Goal: Information Seeking & Learning: Learn about a topic

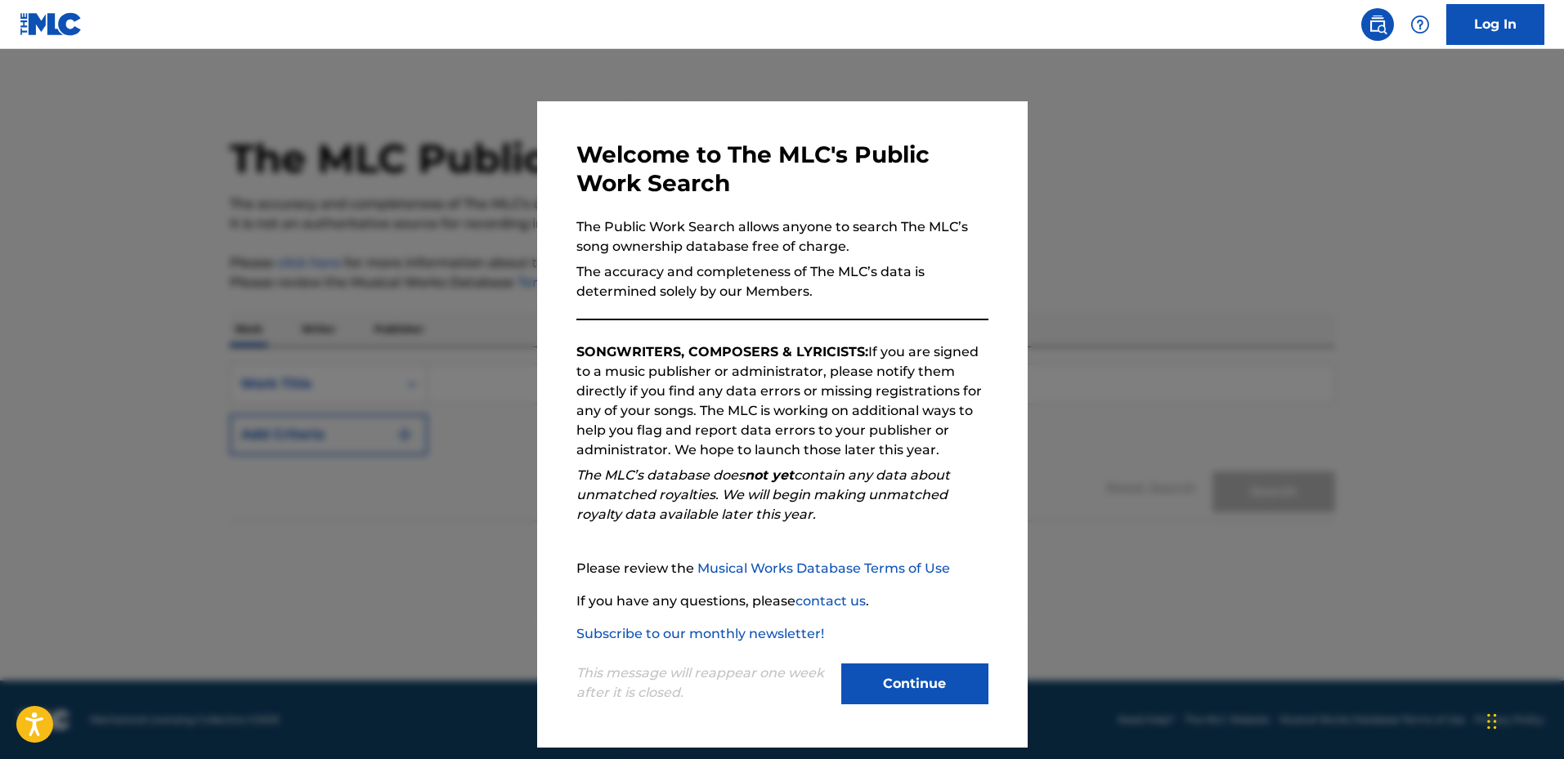
click at [895, 684] on button "Continue" at bounding box center [914, 684] width 147 height 41
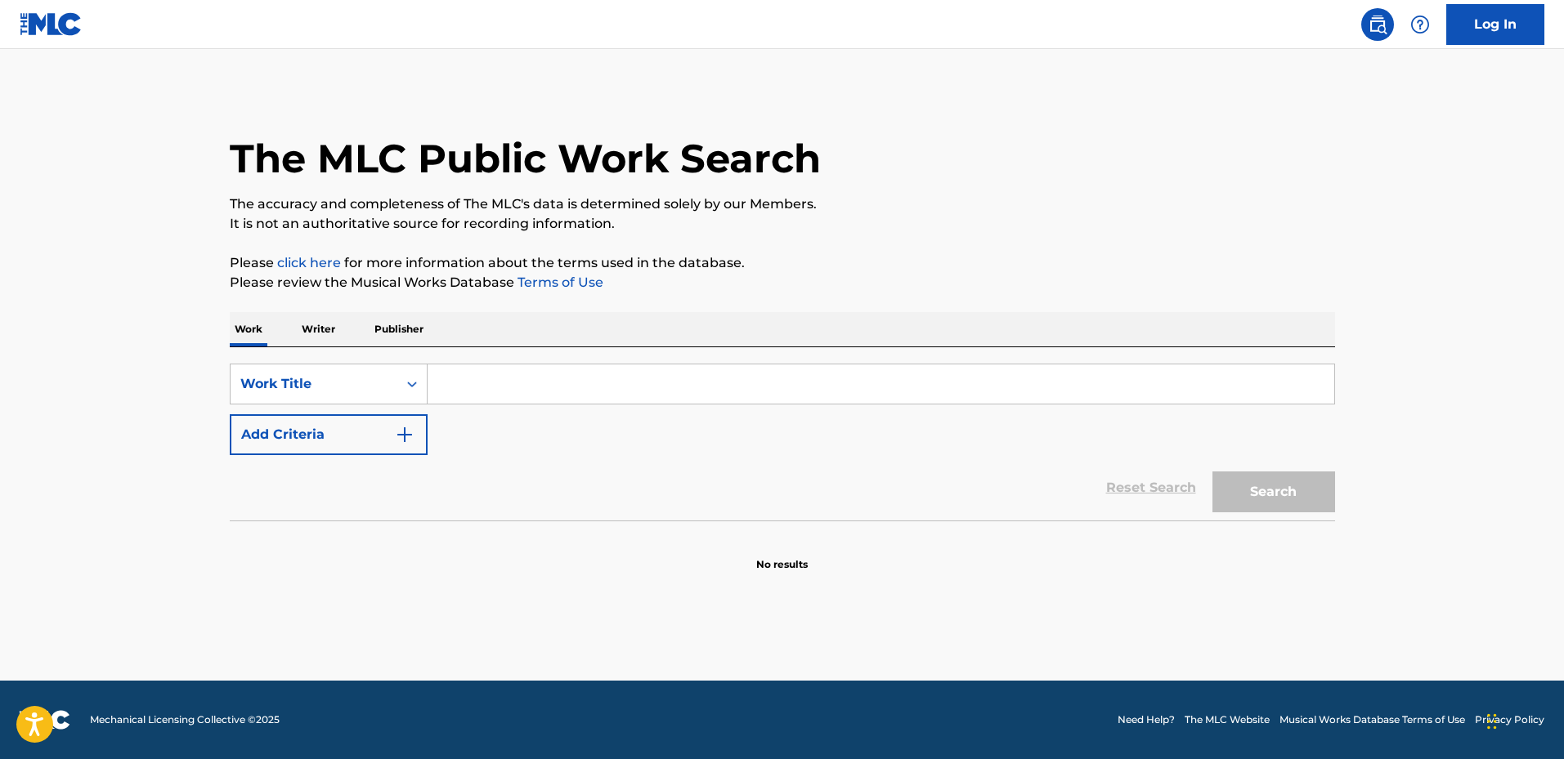
click at [618, 385] on input "Search Form" at bounding box center [881, 384] width 907 height 39
click at [403, 321] on p "Publisher" at bounding box center [399, 329] width 59 height 34
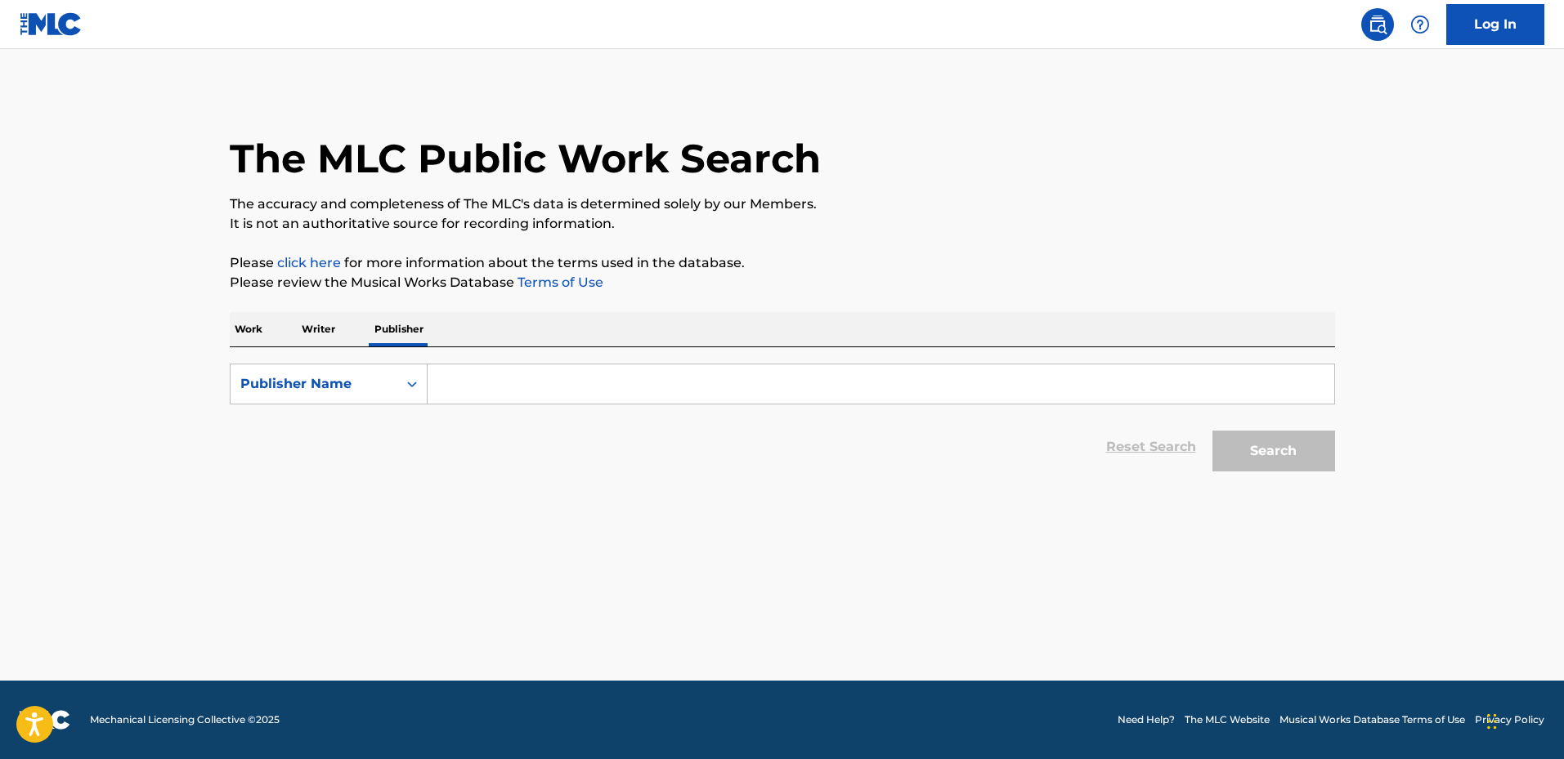
click at [466, 388] on input "Search Form" at bounding box center [881, 384] width 907 height 39
type input "L"
type input "MH MUSIK"
click at [1279, 453] on button "Search" at bounding box center [1273, 451] width 123 height 41
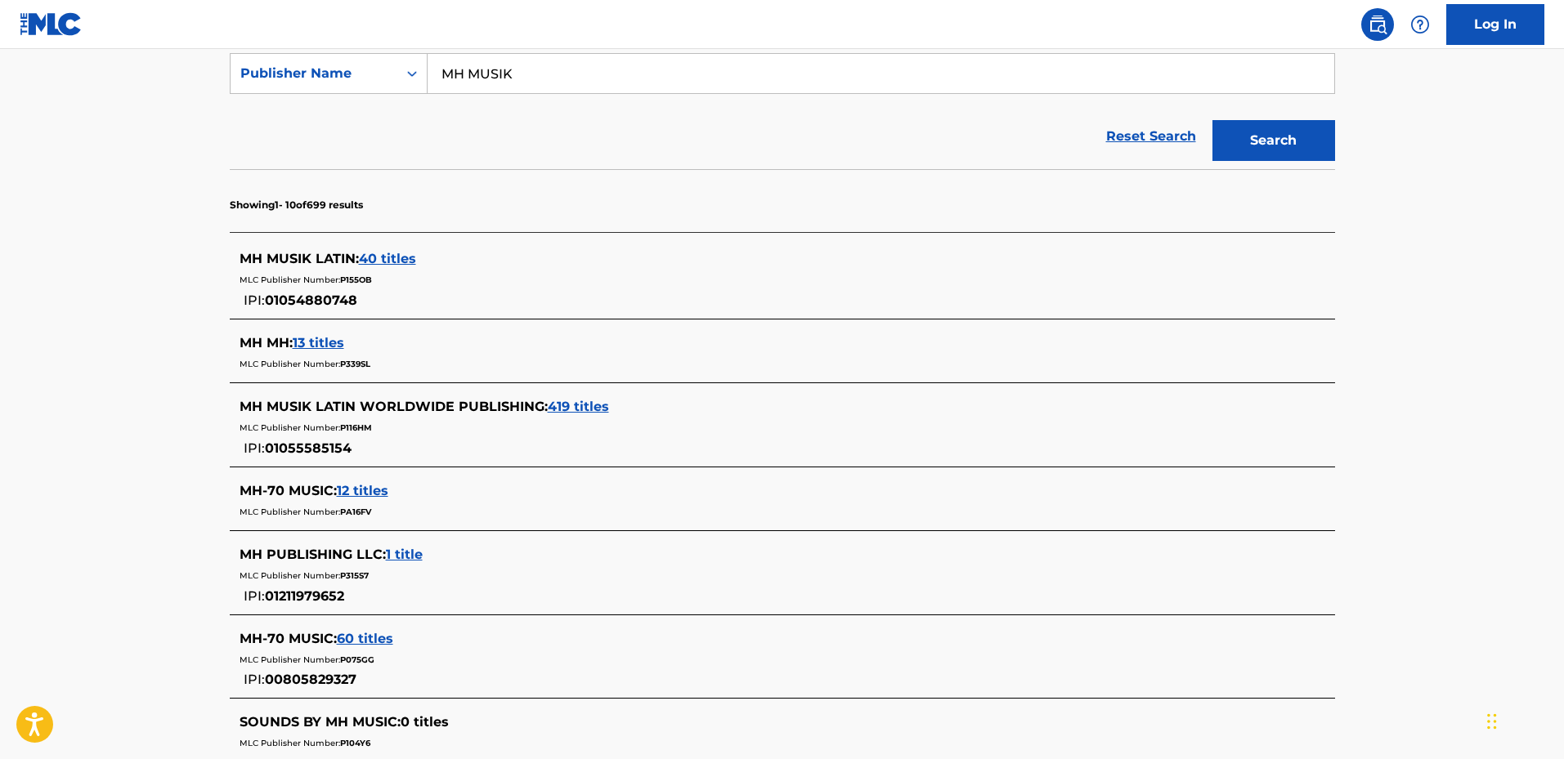
scroll to position [327, 0]
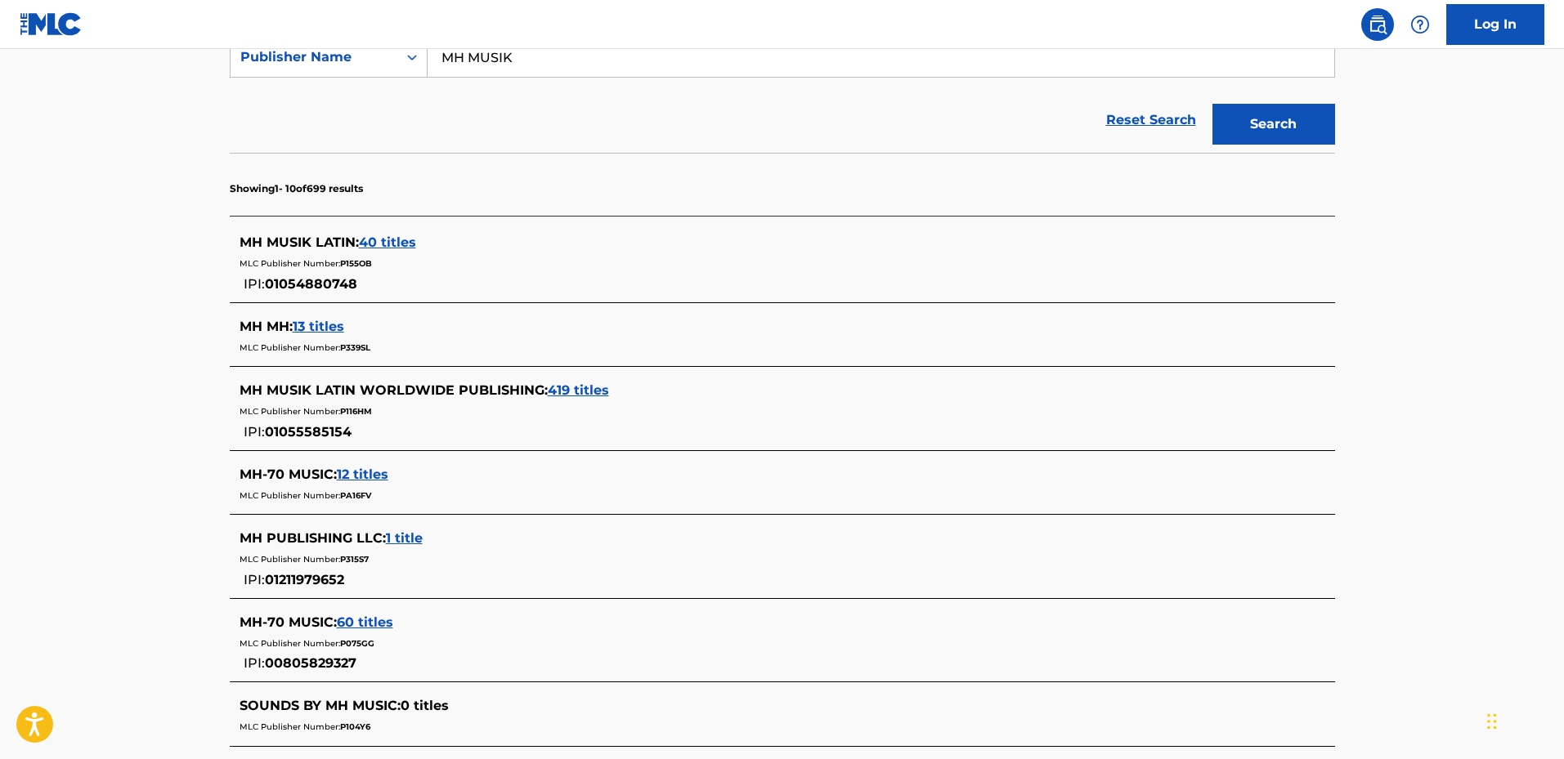
click at [603, 380] on div "MH MUSIK LATIN WORLDWIDE PUBLISHING : 419 titles MLC Publisher Number: P116HM I…" at bounding box center [782, 412] width 1105 height 78
click at [399, 244] on span "40 titles" at bounding box center [387, 243] width 57 height 16
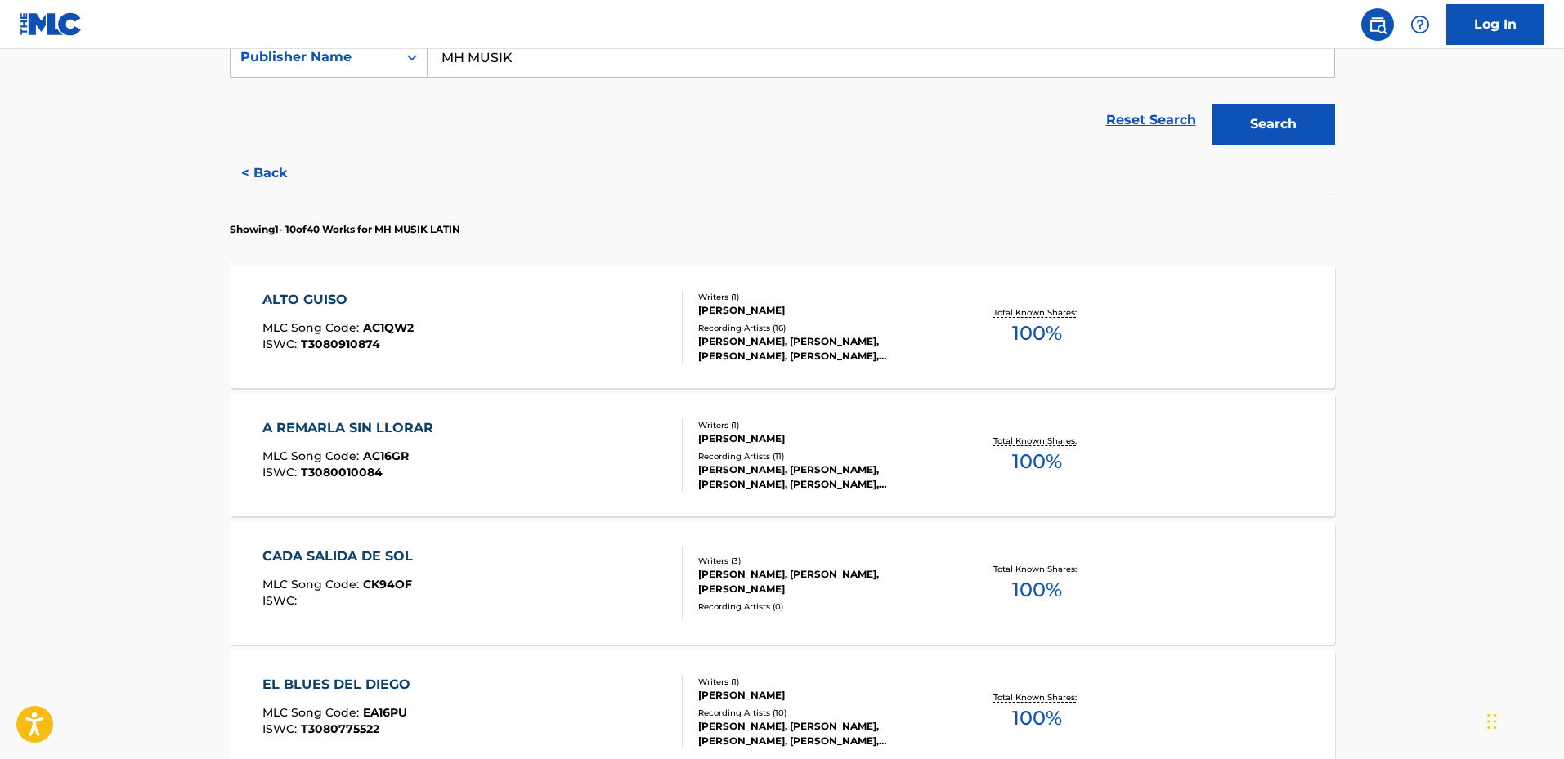
click at [319, 294] on div "ALTO GUISO" at bounding box center [337, 300] width 151 height 20
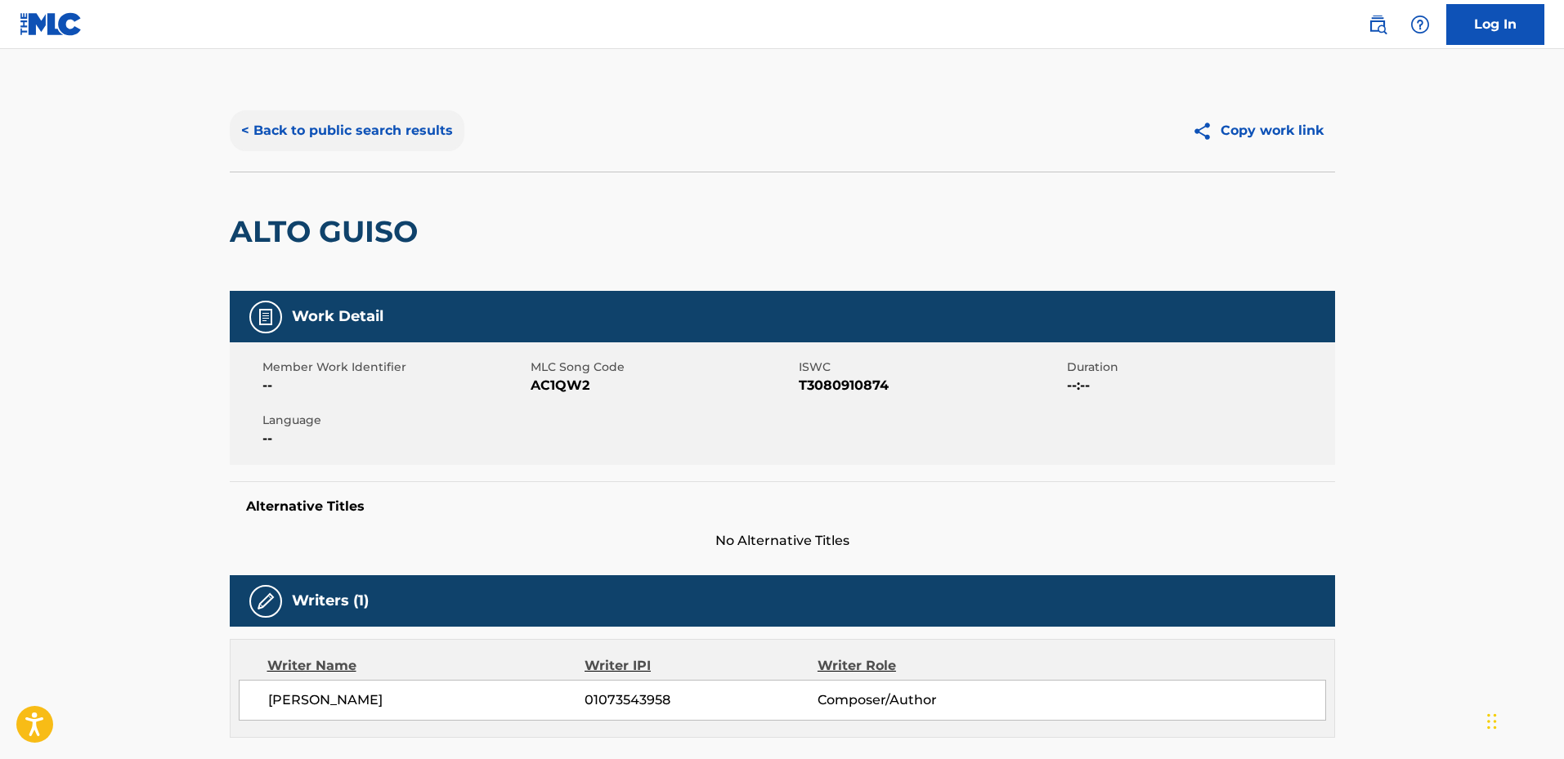
click at [257, 124] on button "< Back to public search results" at bounding box center [347, 130] width 235 height 41
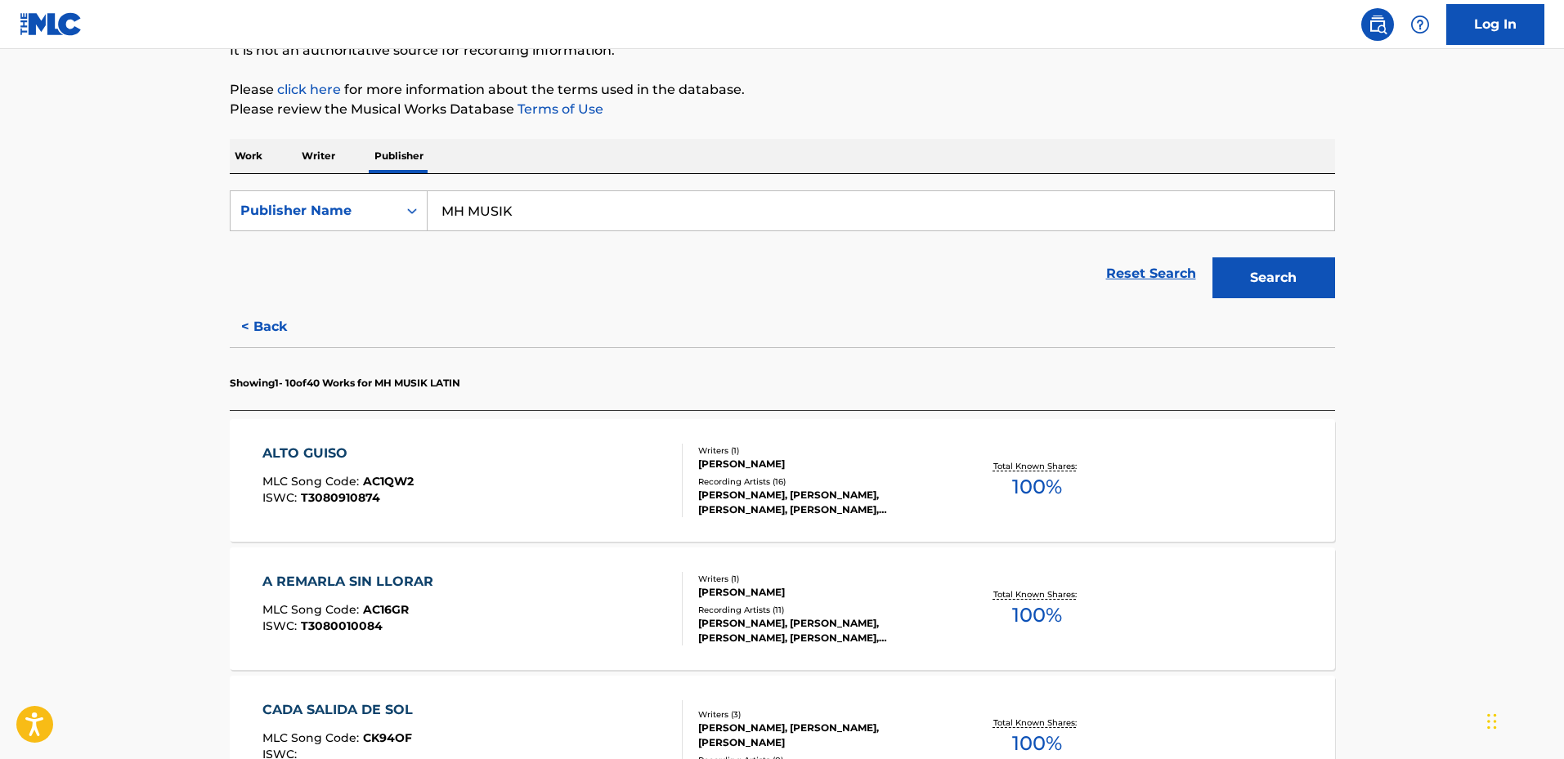
scroll to position [491, 0]
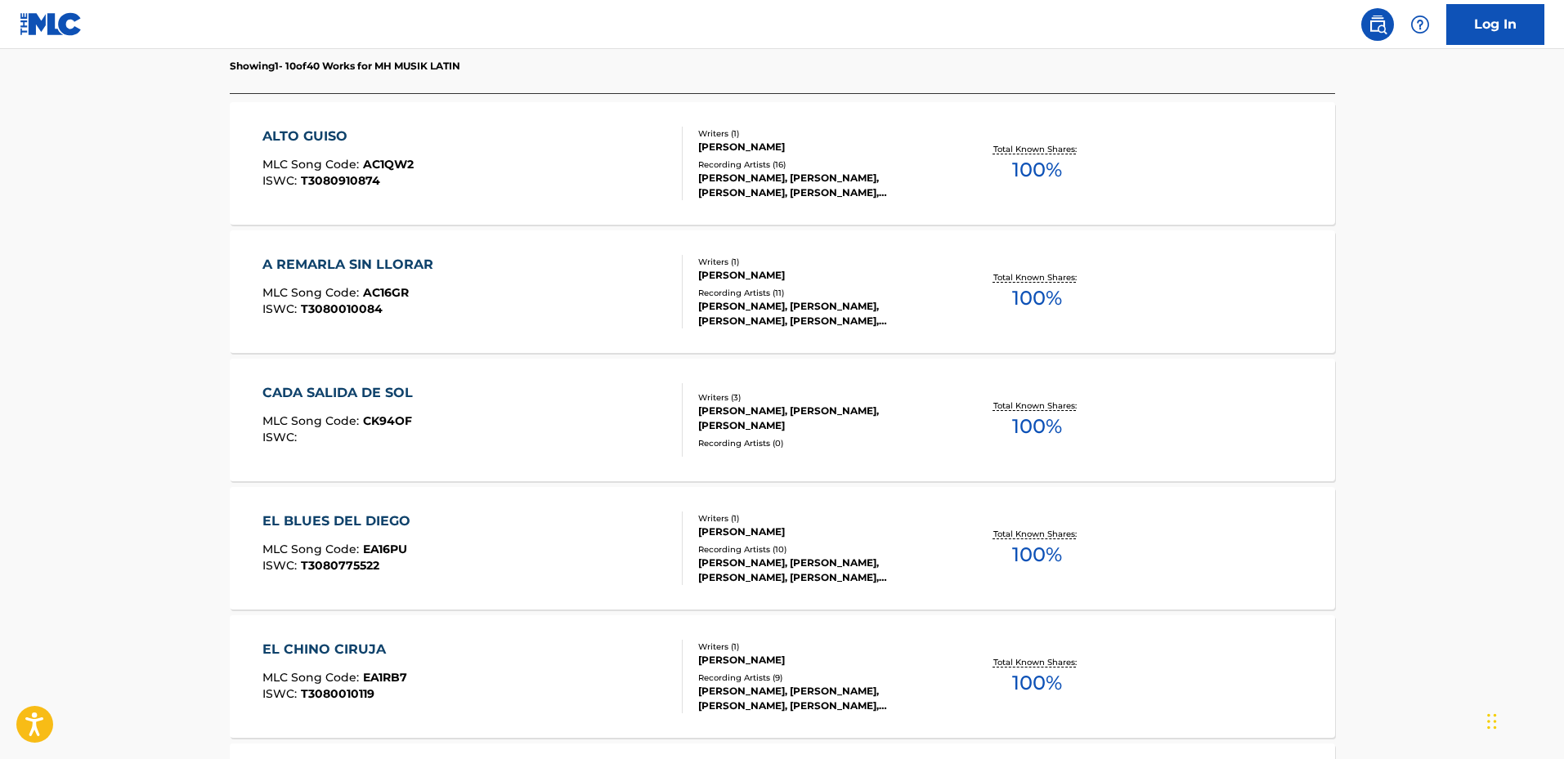
click at [331, 389] on div "CADA SALIDA DE SOL" at bounding box center [341, 393] width 159 height 20
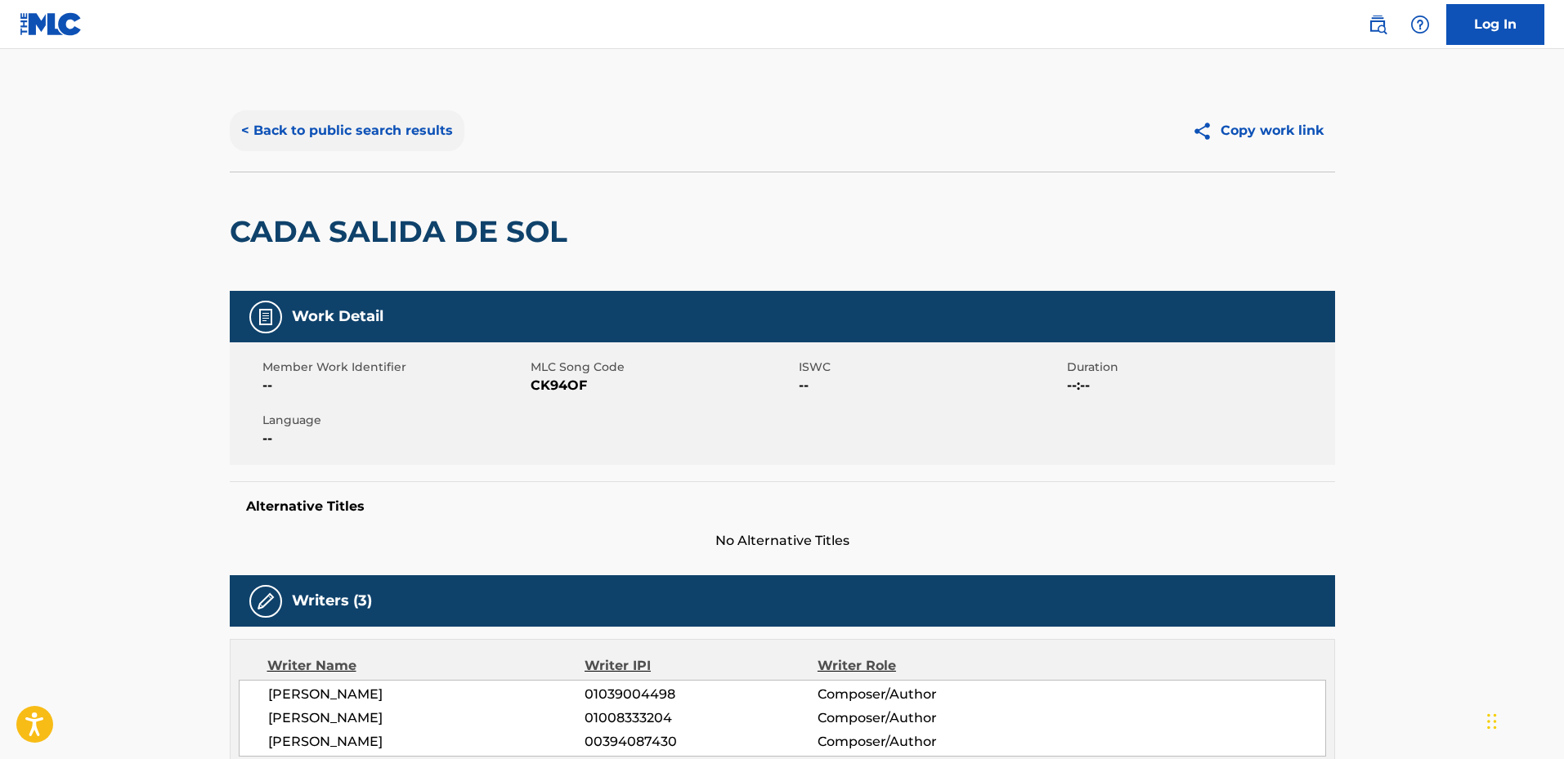
click at [253, 145] on button "< Back to public search results" at bounding box center [347, 130] width 235 height 41
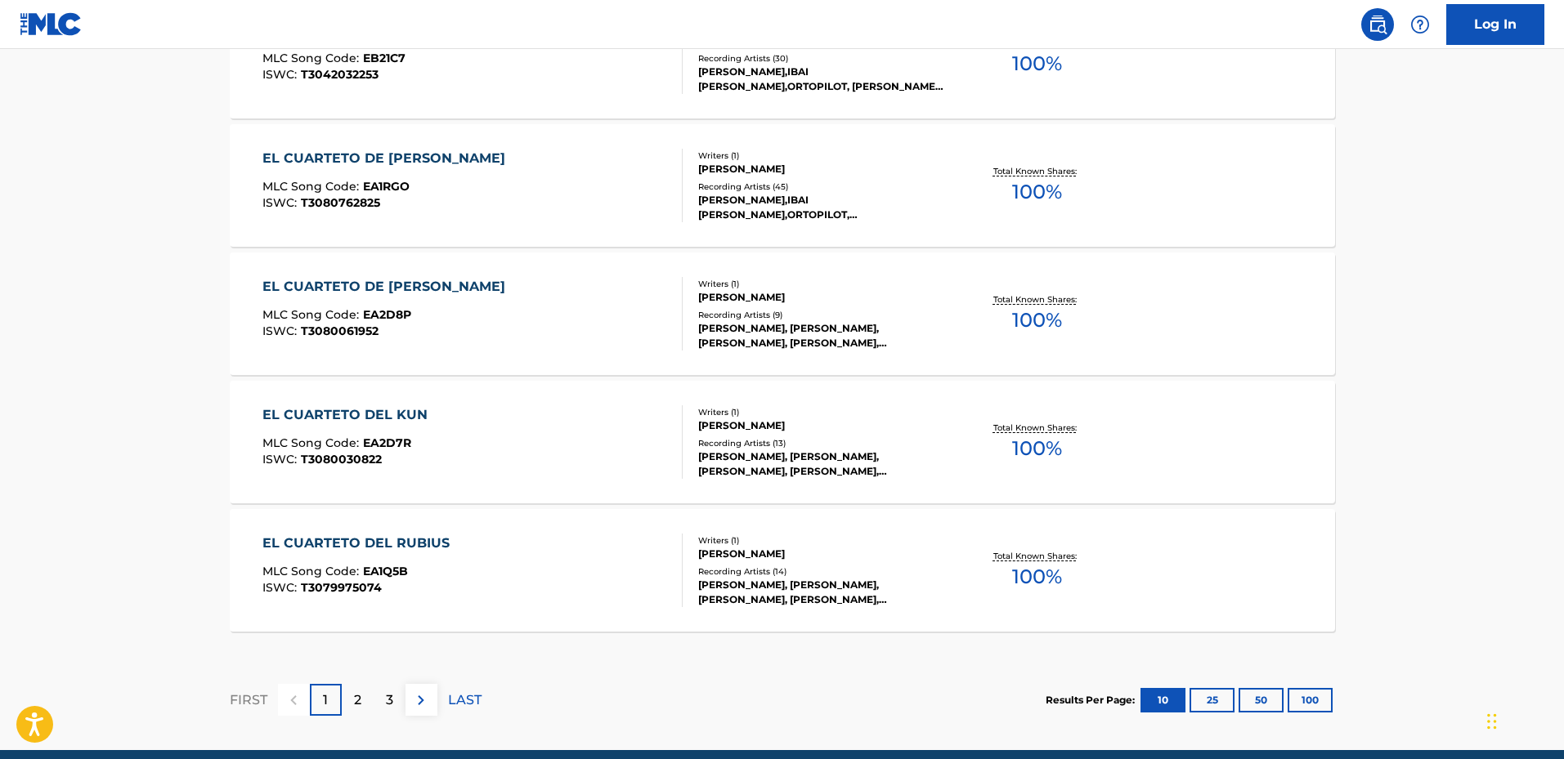
scroll to position [1308, 0]
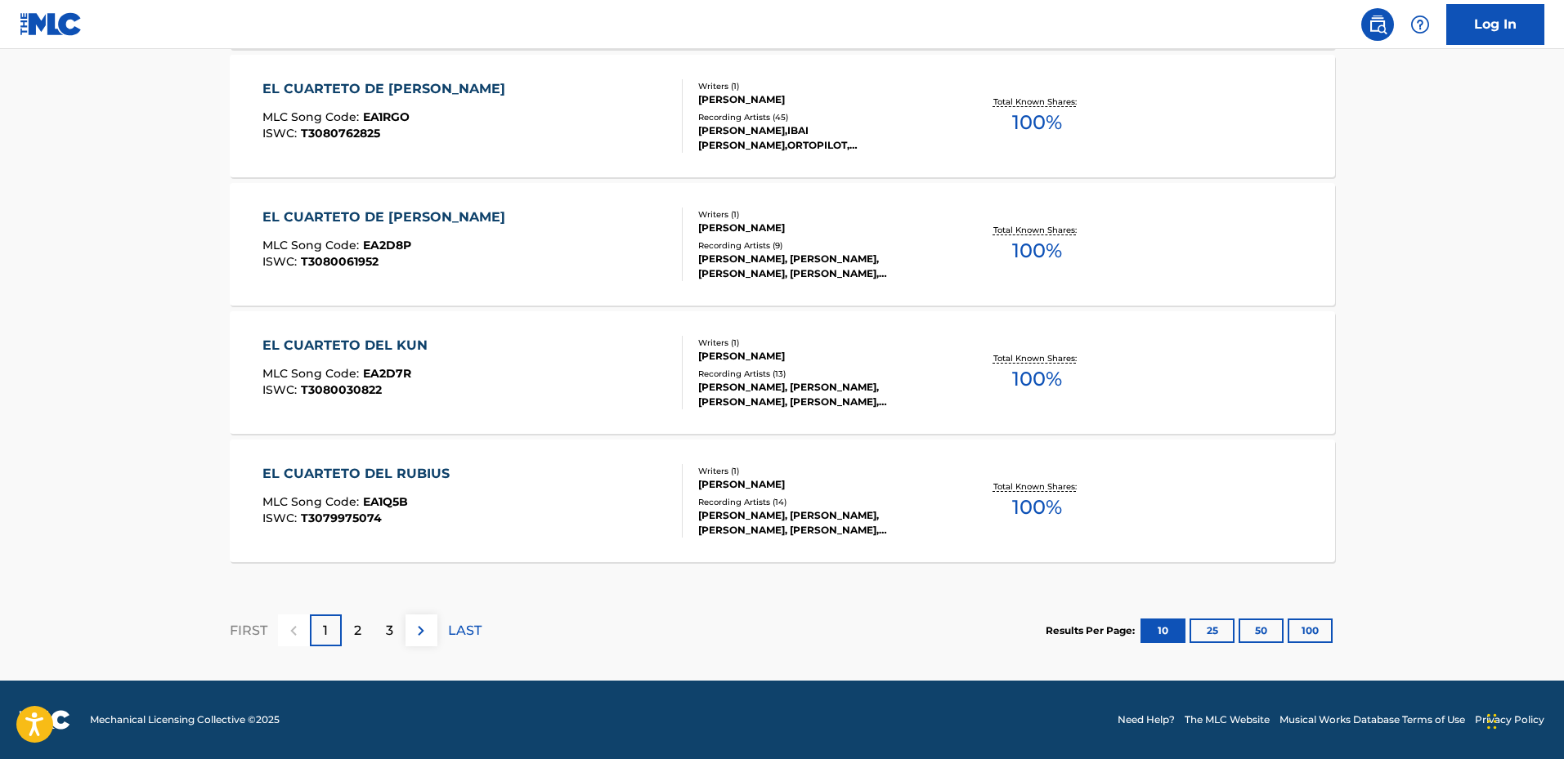
click at [379, 473] on div "EL CUARTETO DEL RUBIUS" at bounding box center [359, 474] width 195 height 20
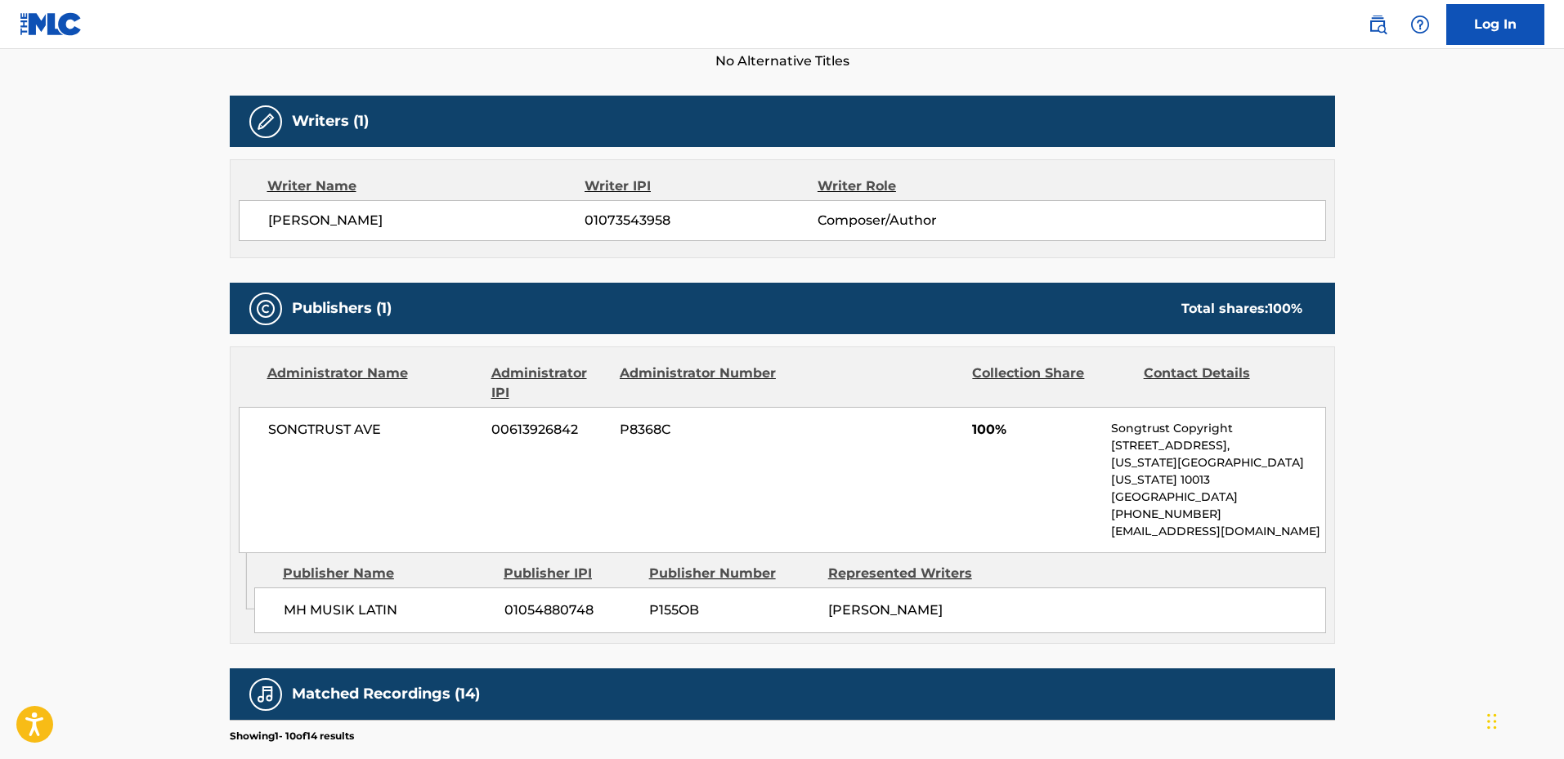
scroll to position [488, 0]
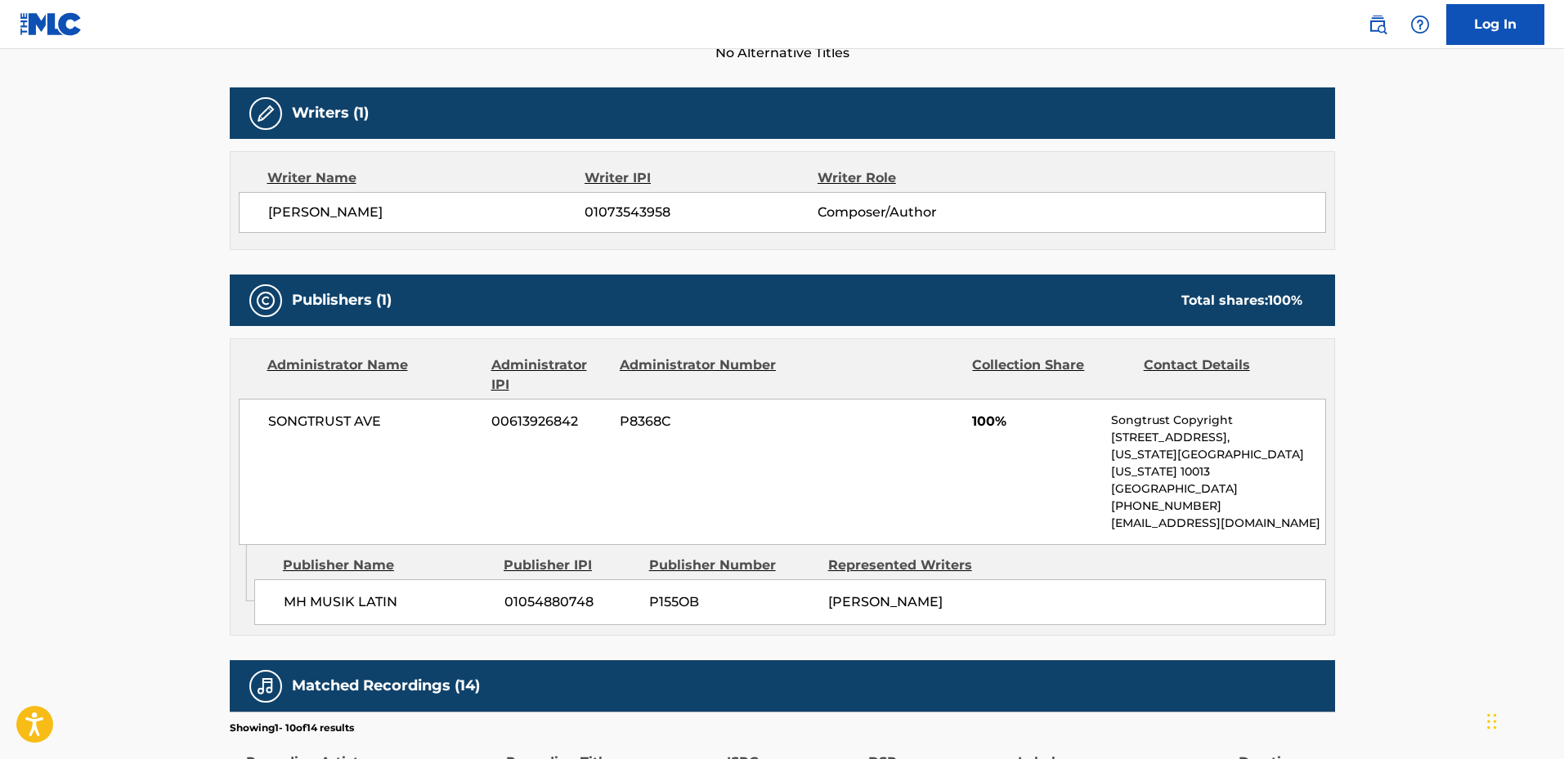
click at [398, 428] on span "SONGTRUST AVE" at bounding box center [374, 422] width 212 height 20
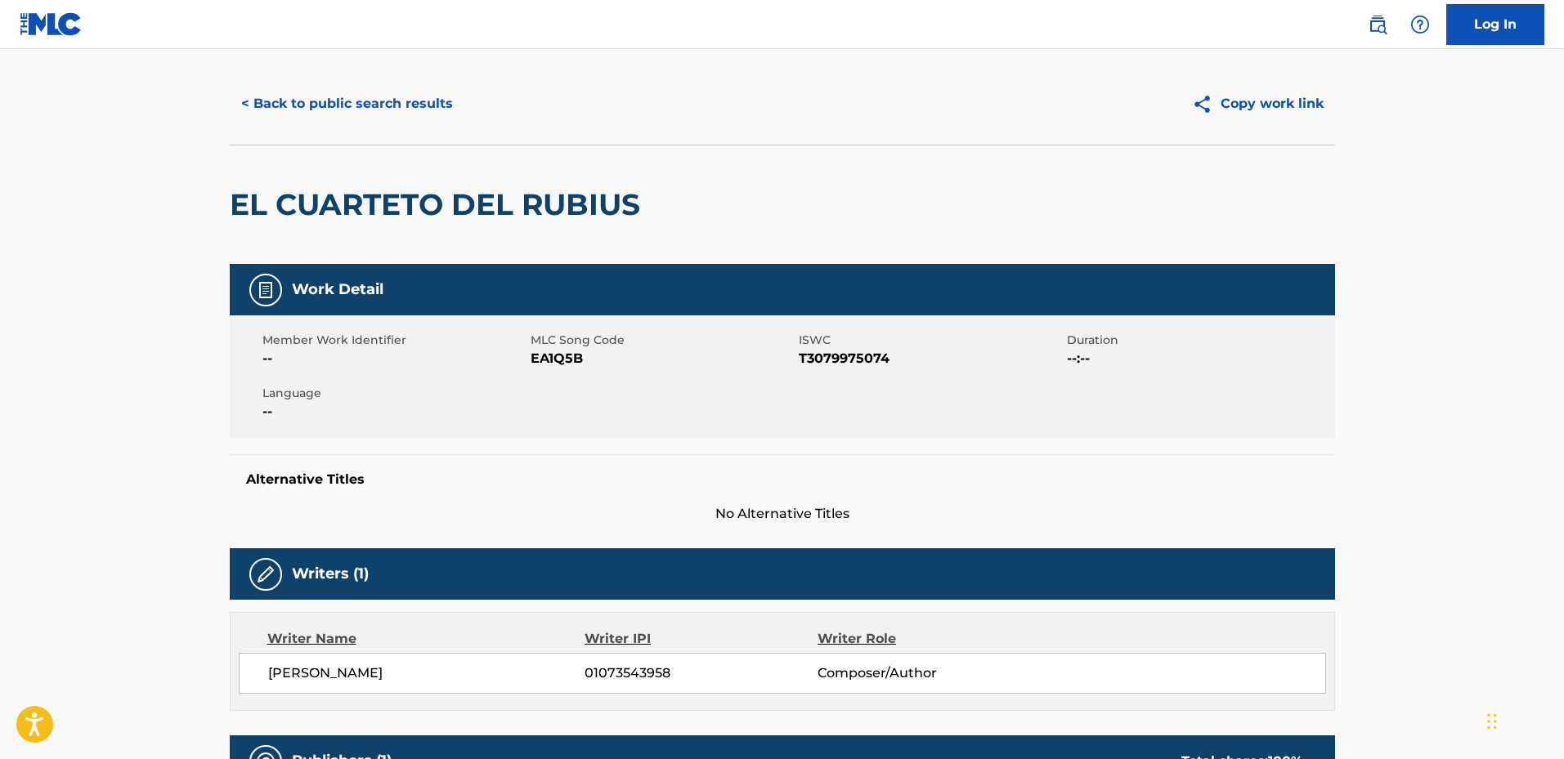
scroll to position [0, 0]
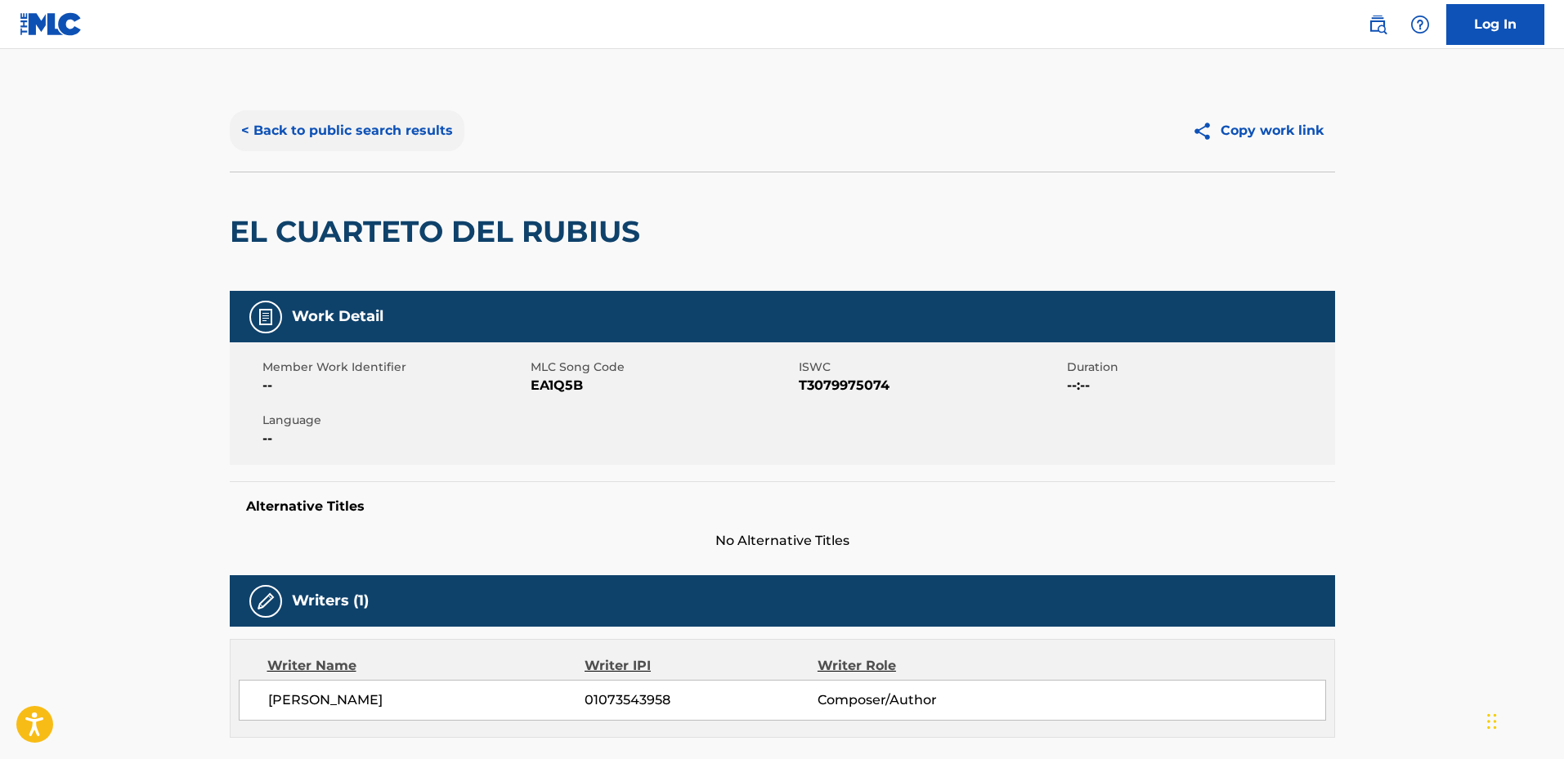
click at [262, 128] on button "< Back to public search results" at bounding box center [347, 130] width 235 height 41
